Goal: Information Seeking & Learning: Learn about a topic

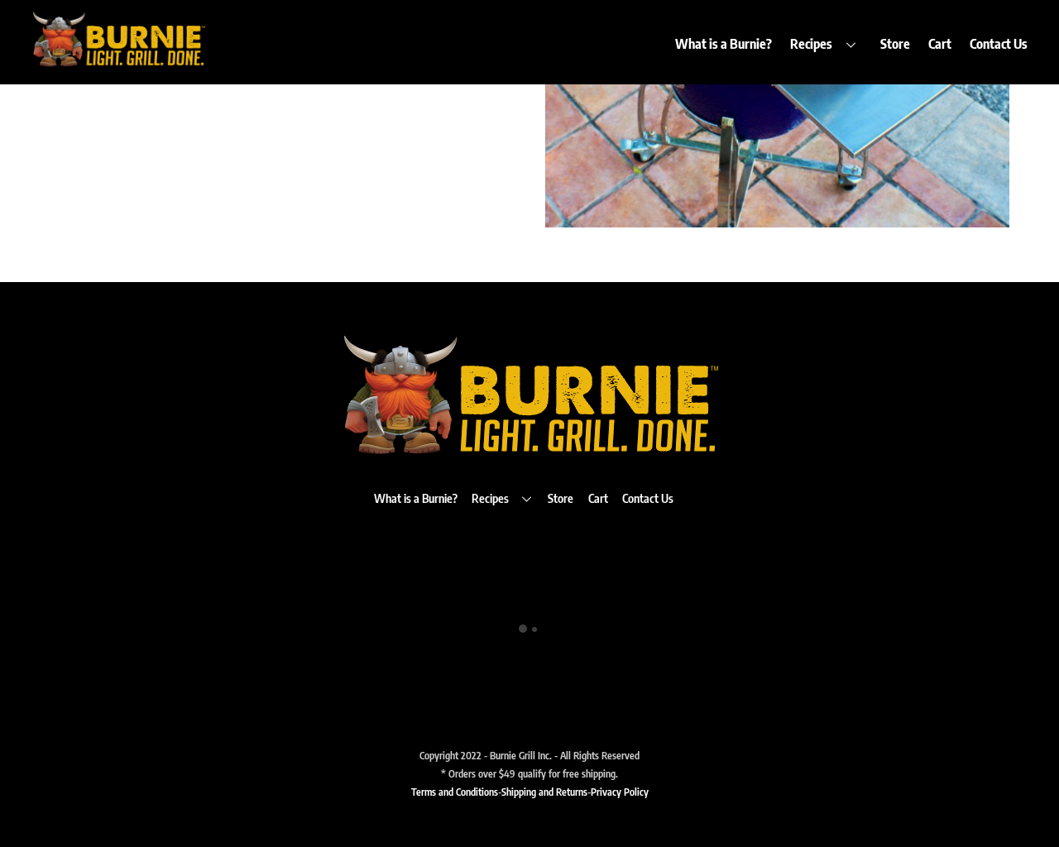
scroll to position [457, 0]
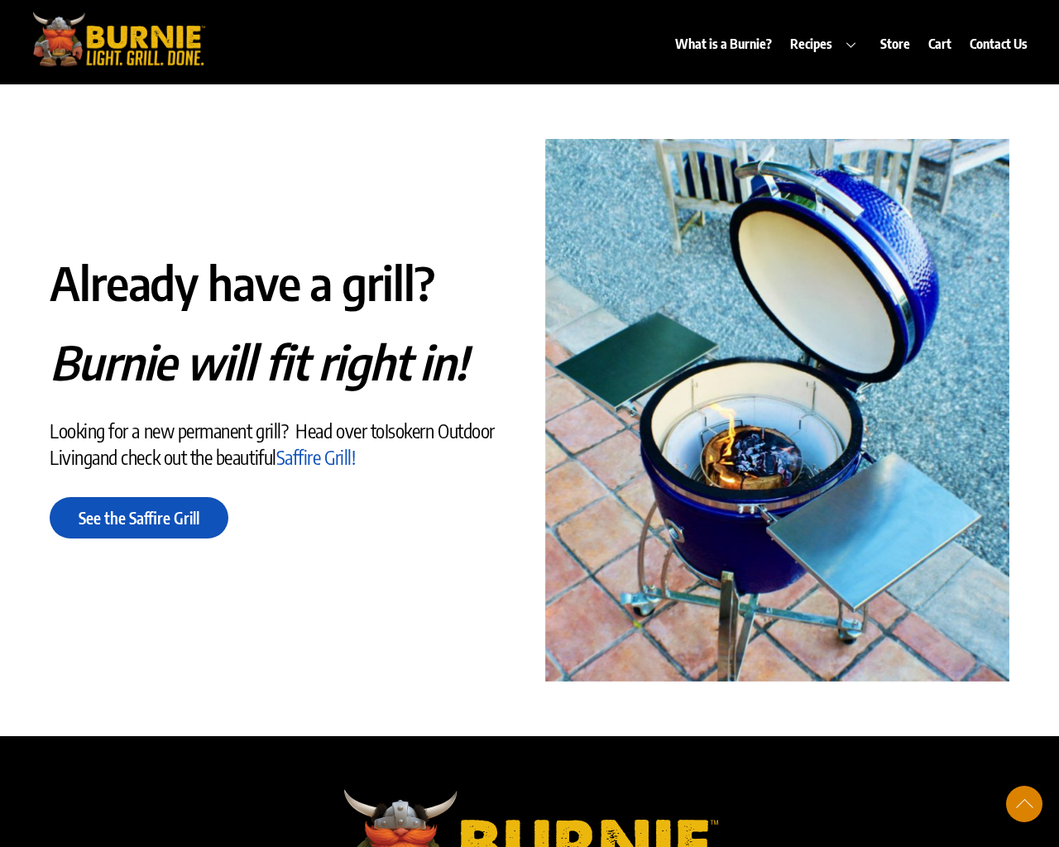
scroll to position [85, 0]
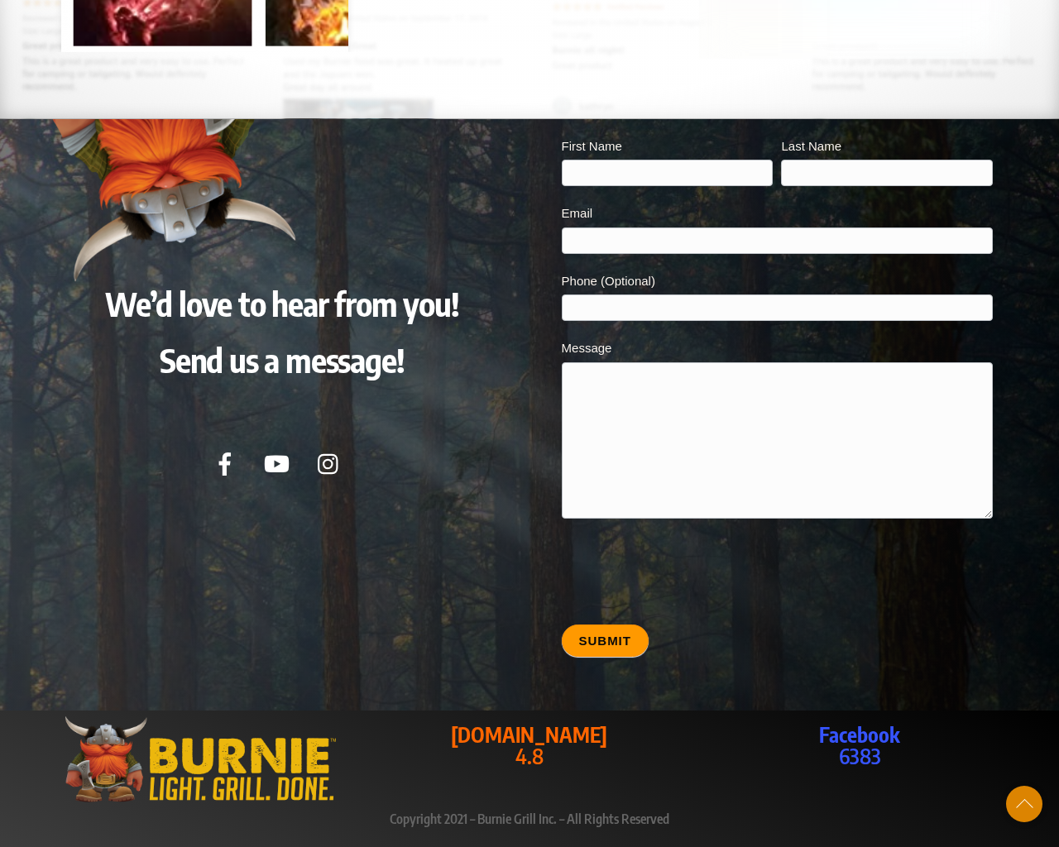
scroll to position [2358, 0]
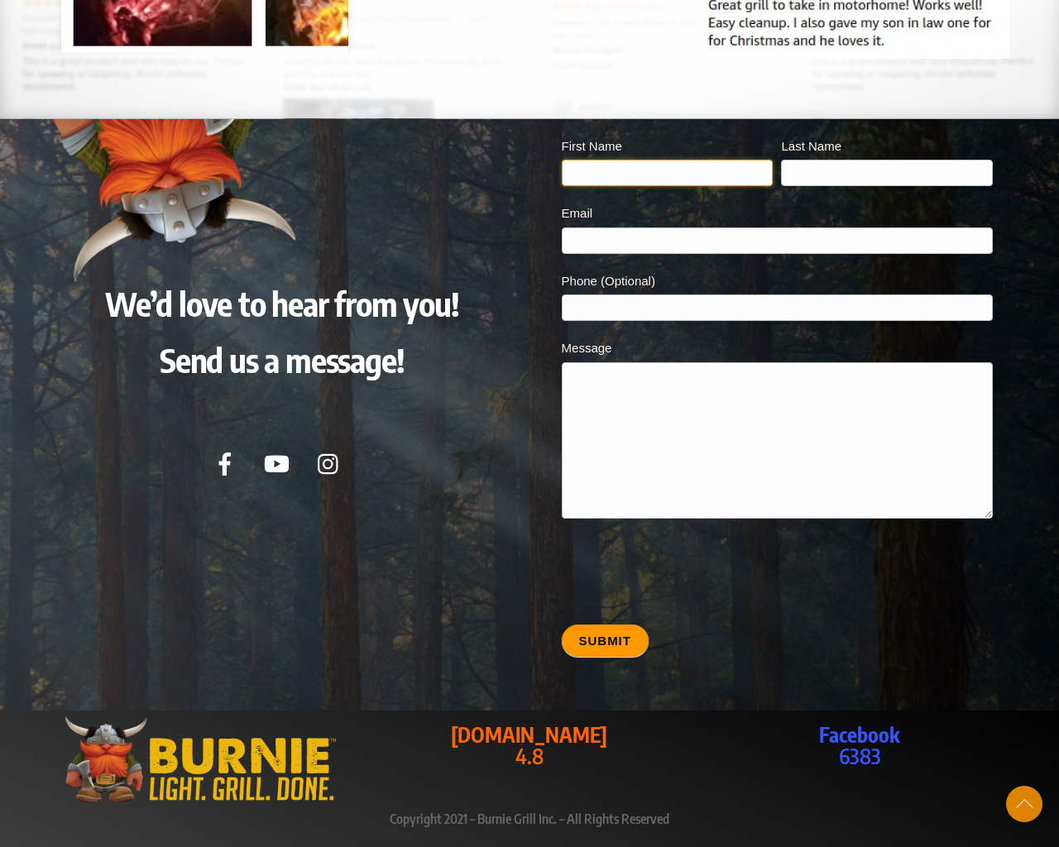
type input "20"
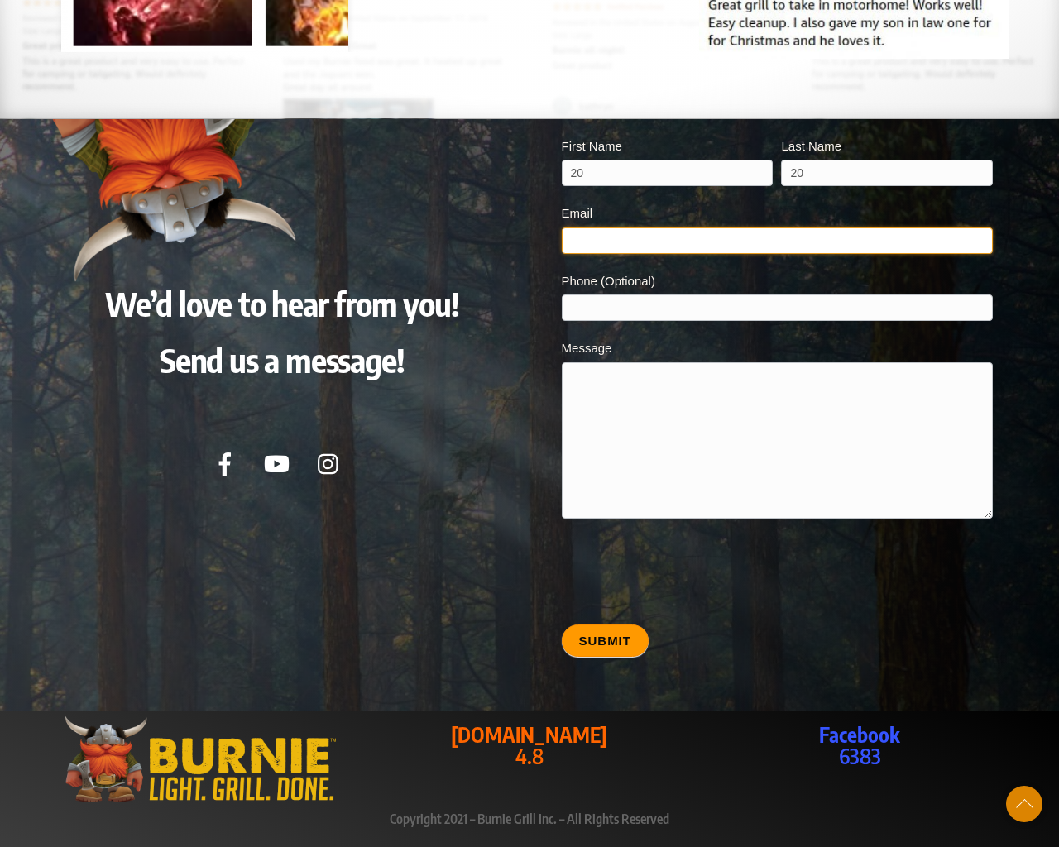
type input "[EMAIL_ADDRESS][DOMAIN_NAME]"
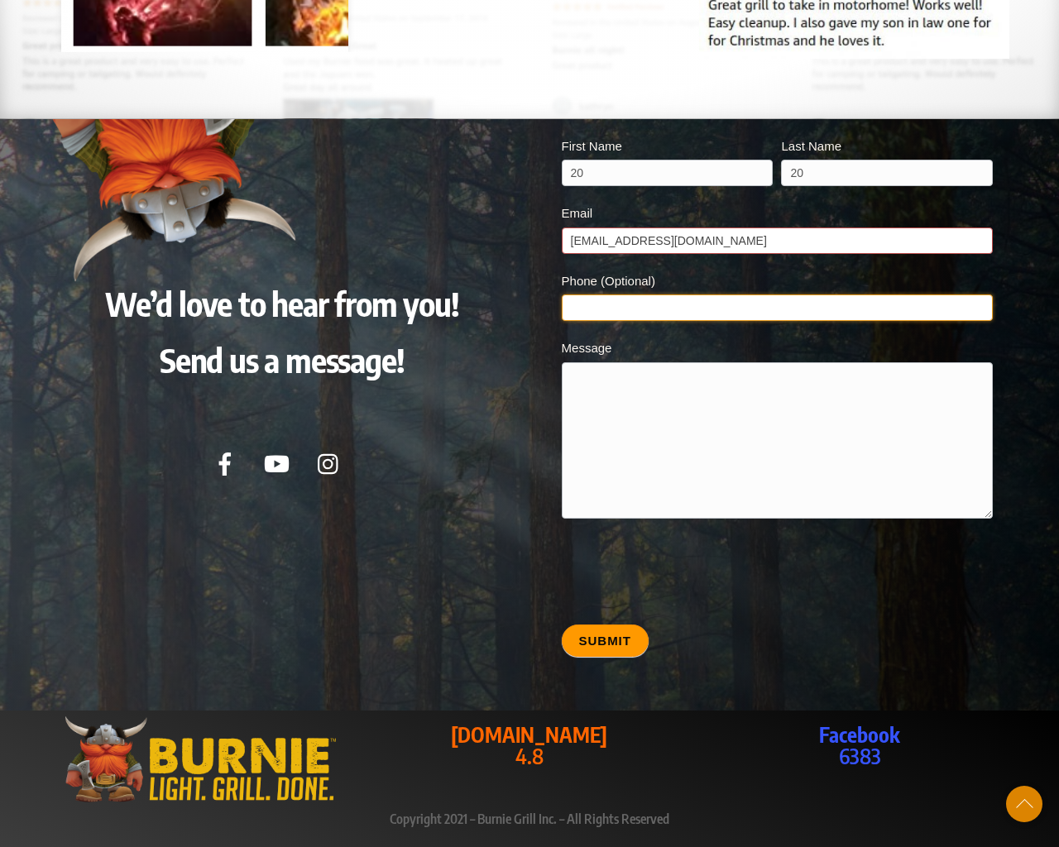
type input "20"
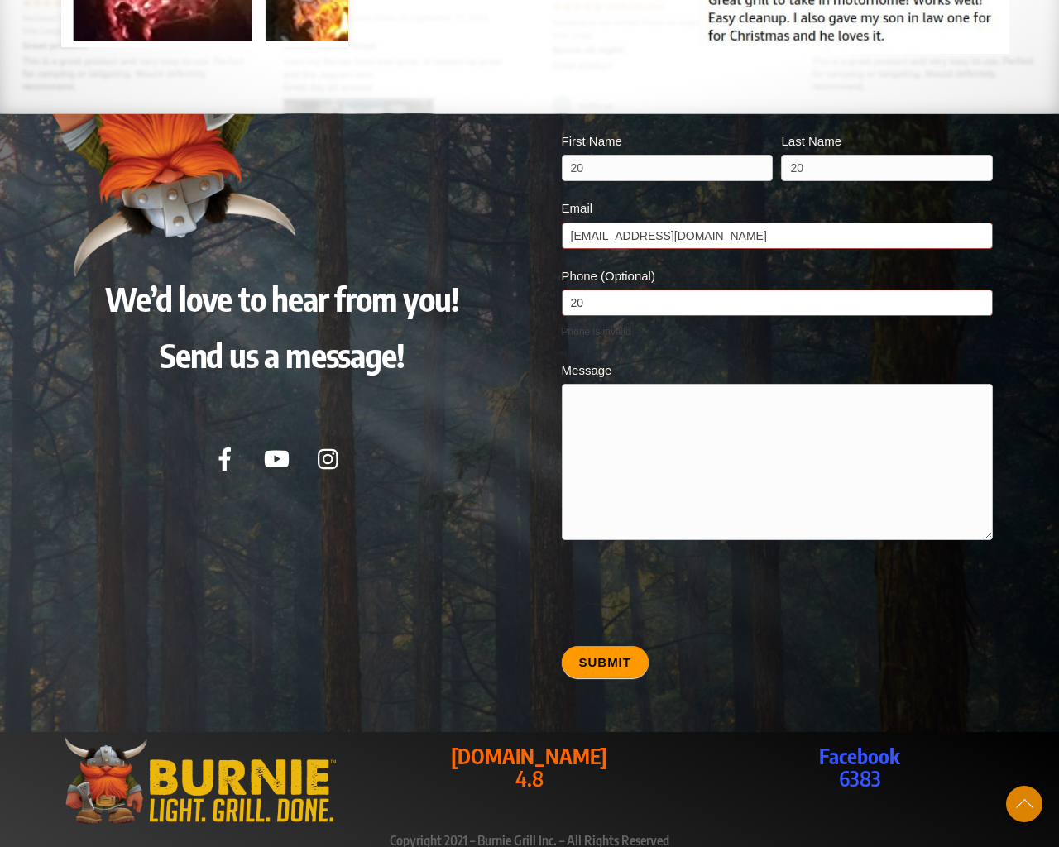
type textarea "20"
type input "20"
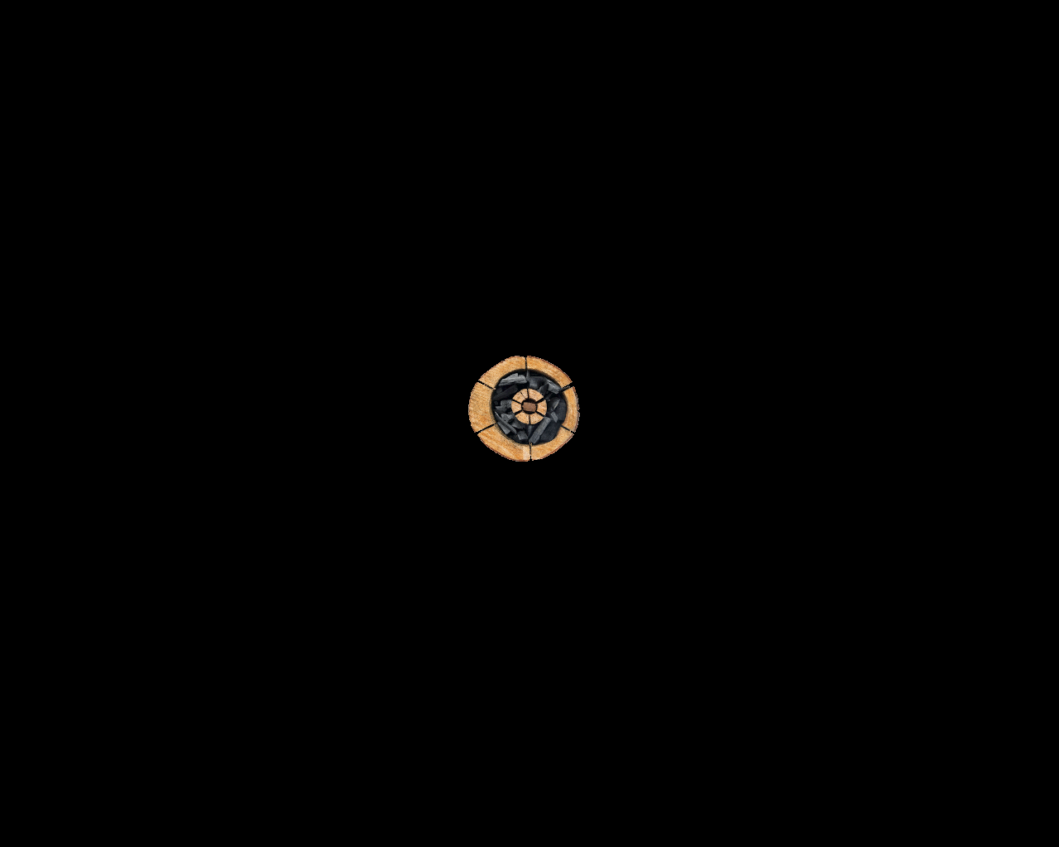
scroll to position [2550, 0]
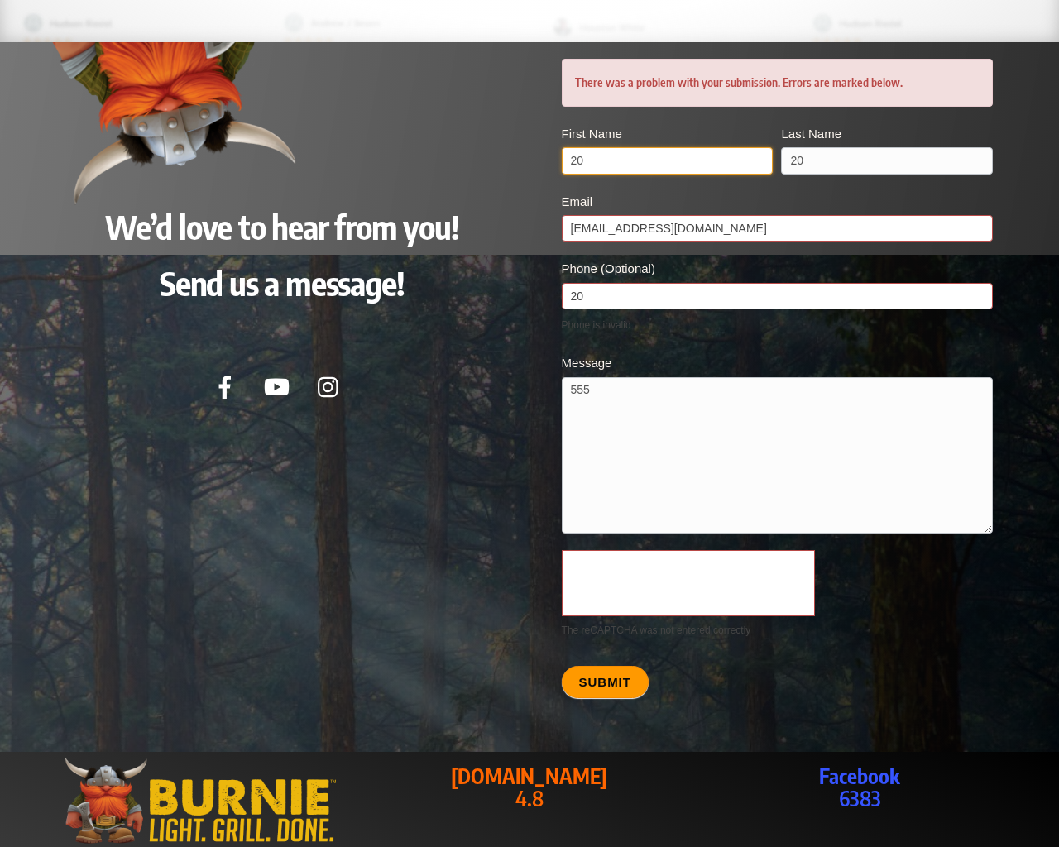
scroll to position [1379, 0]
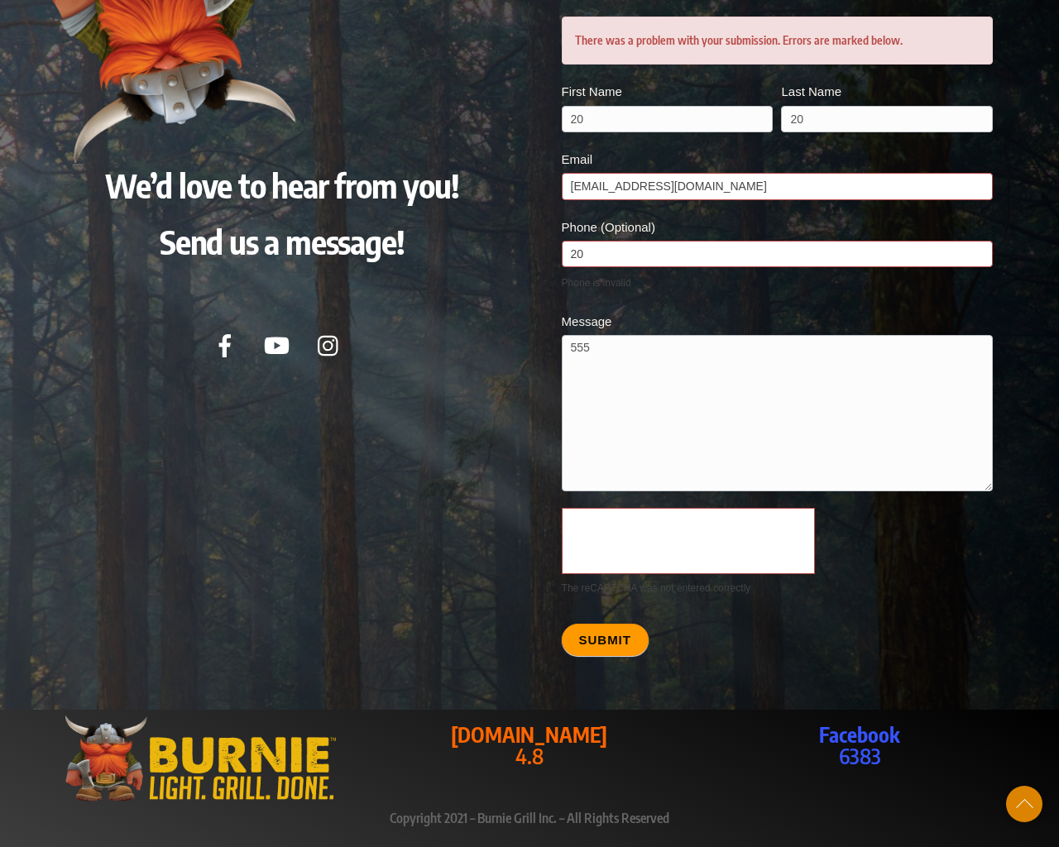
scroll to position [3016, 0]
type textarea "20"
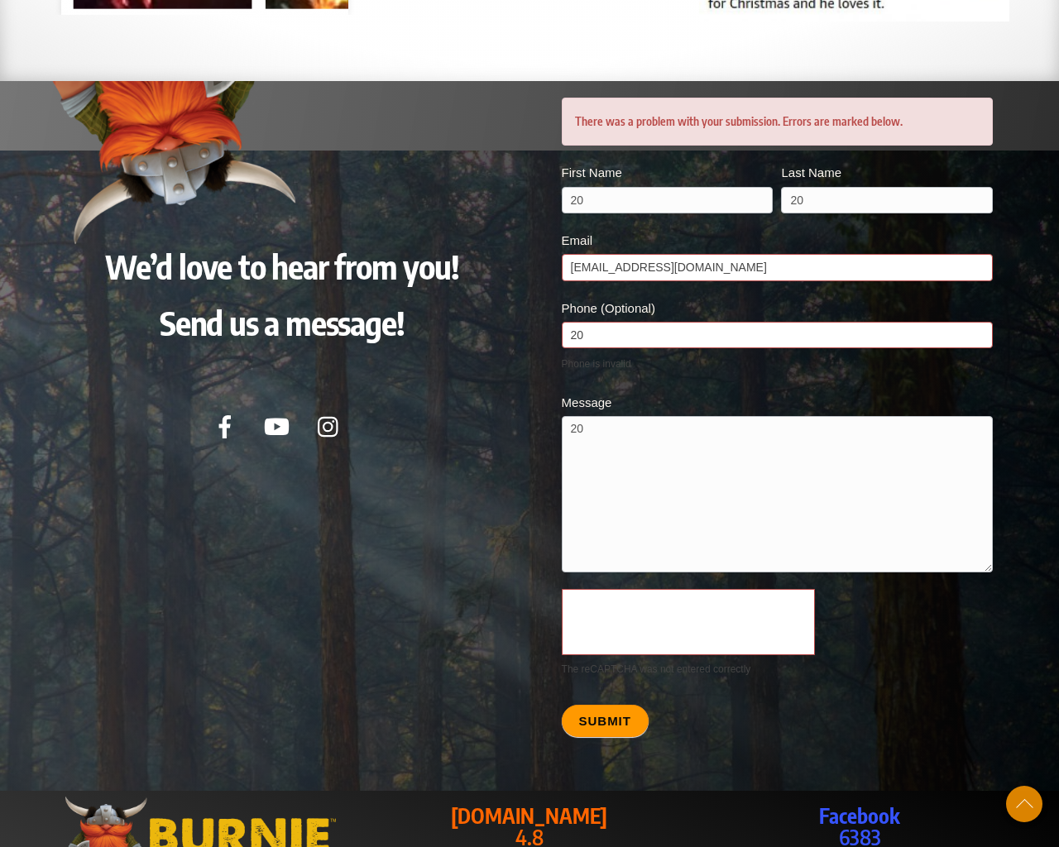
scroll to position [1808, 0]
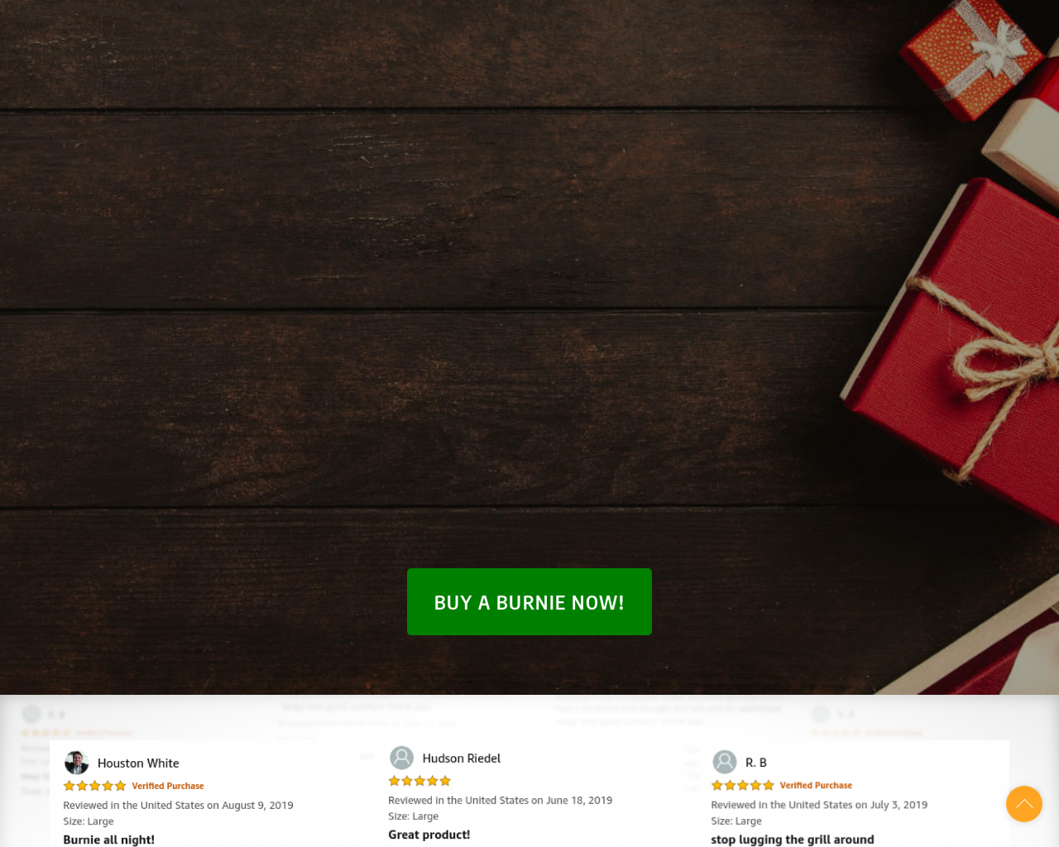
scroll to position [3016, 0]
